Goal: Navigation & Orientation: Find specific page/section

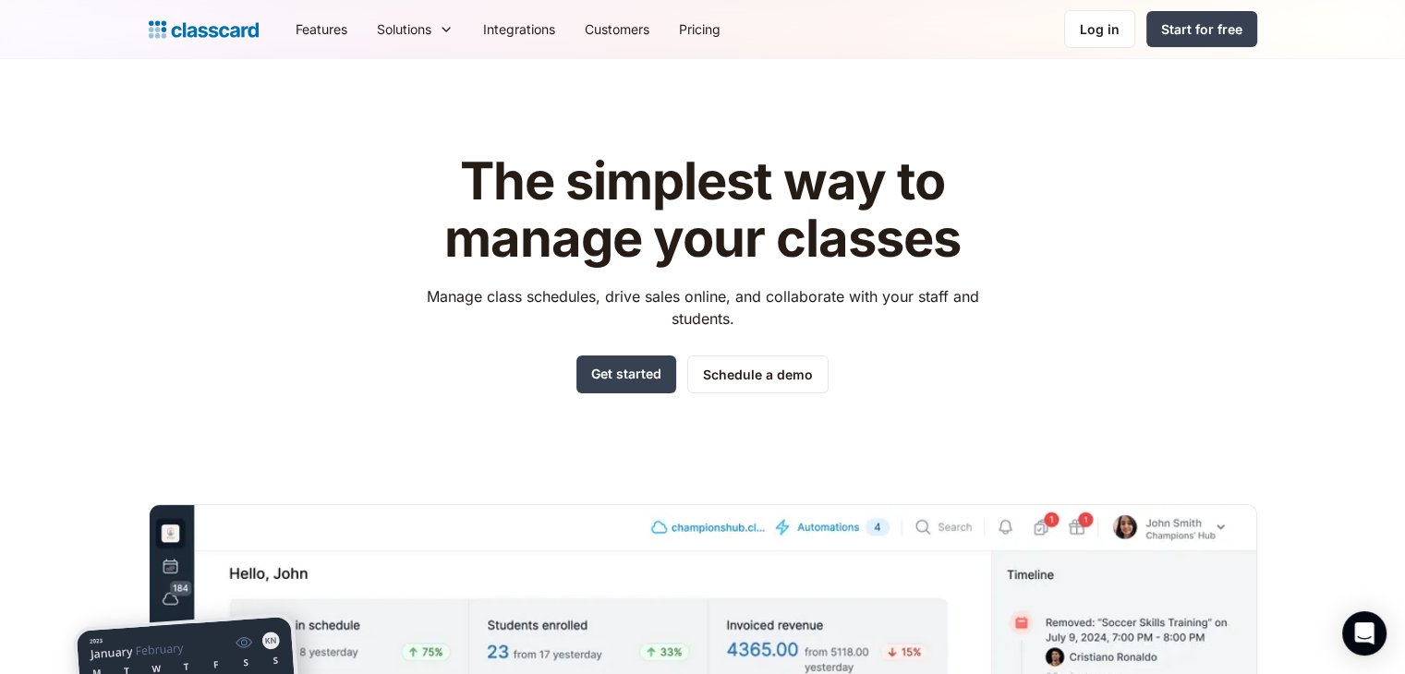
click at [695, 190] on div "The simplest way to manage your classes Manage class schedules, drive sales onl…" at bounding box center [703, 558] width 1108 height 869
click at [695, 23] on div "Log in" at bounding box center [1100, 28] width 40 height 19
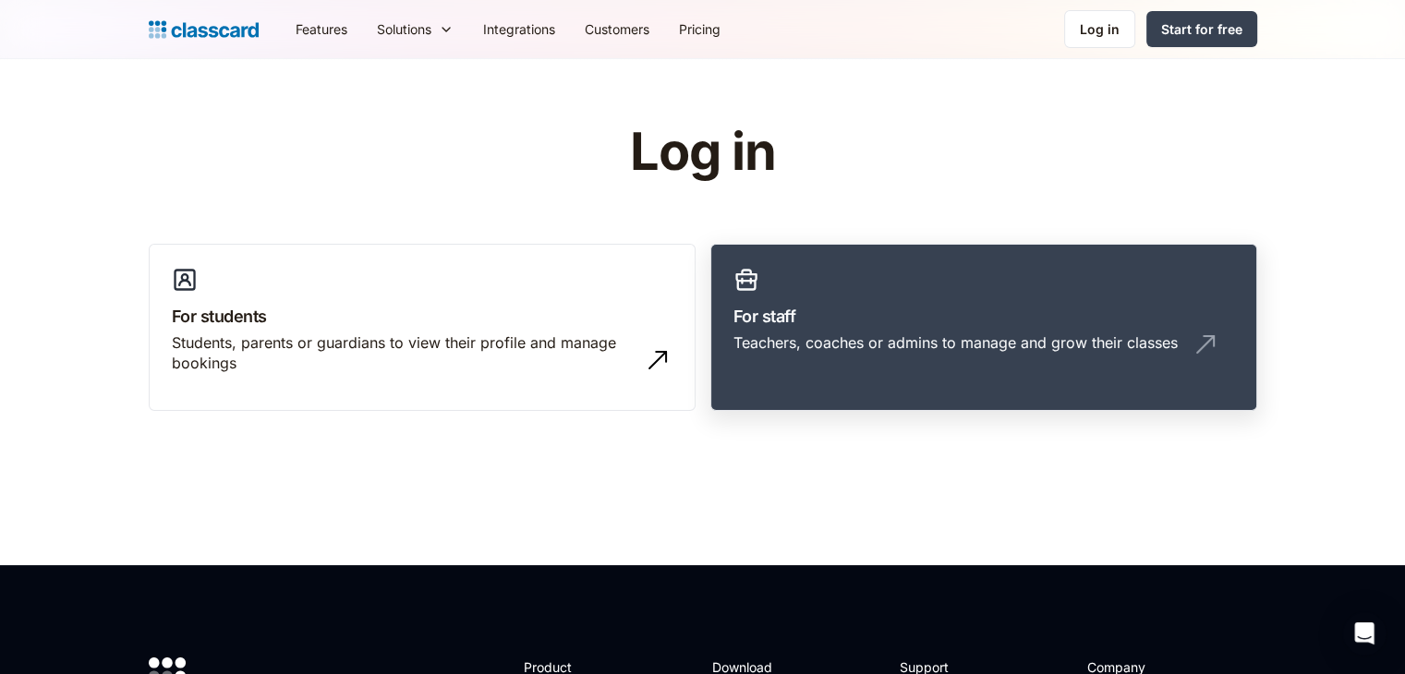
click at [918, 390] on link "For staff Teachers, coaches or admins to manage and grow their classes" at bounding box center [983, 328] width 547 height 168
